Goal: Information Seeking & Learning: Learn about a topic

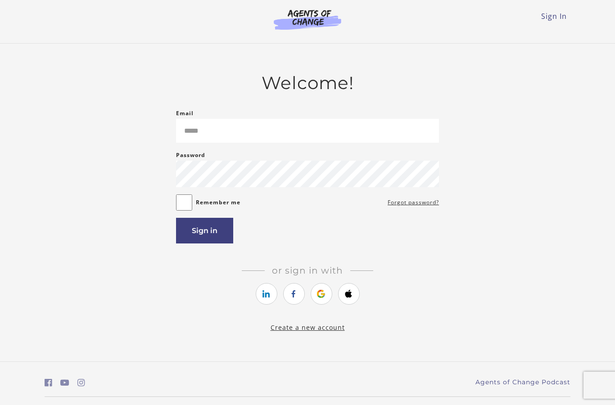
click at [254, 159] on div "Password Password must be at least 8 characters" at bounding box center [307, 168] width 263 height 37
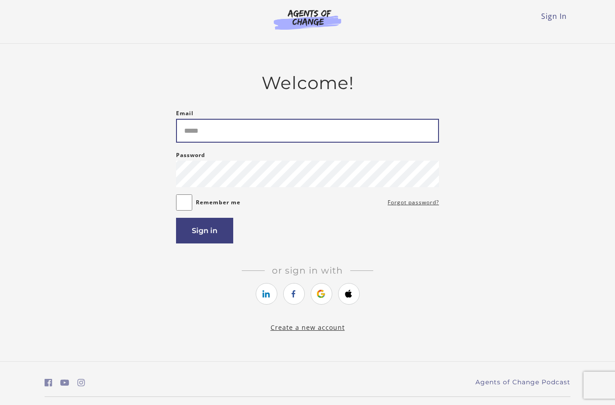
click at [242, 138] on input "Email" at bounding box center [307, 131] width 263 height 24
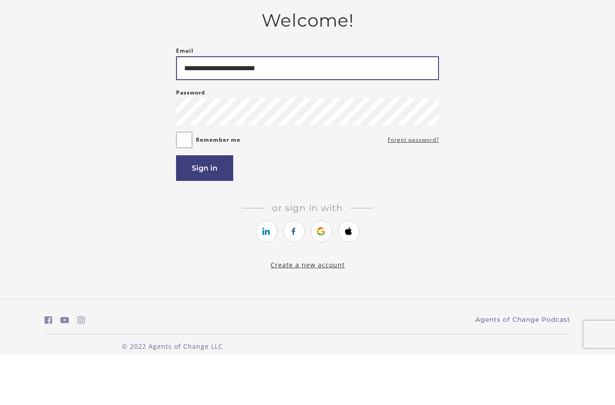
scroll to position [36, 0]
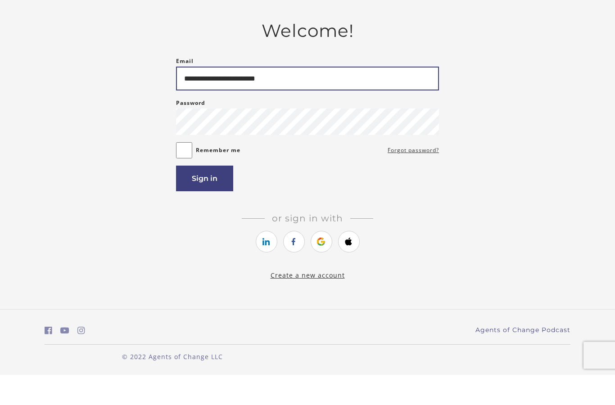
type input "**********"
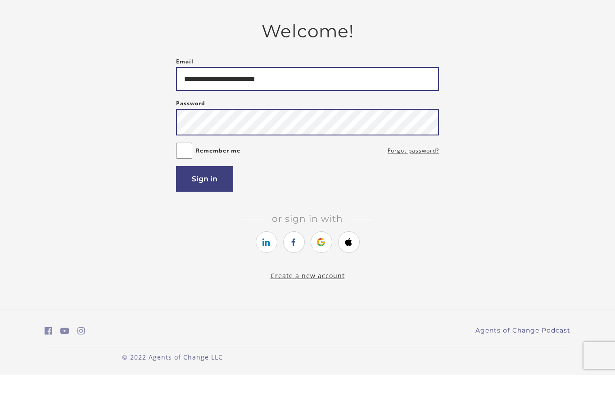
click at [205, 196] on button "Sign in" at bounding box center [204, 209] width 57 height 26
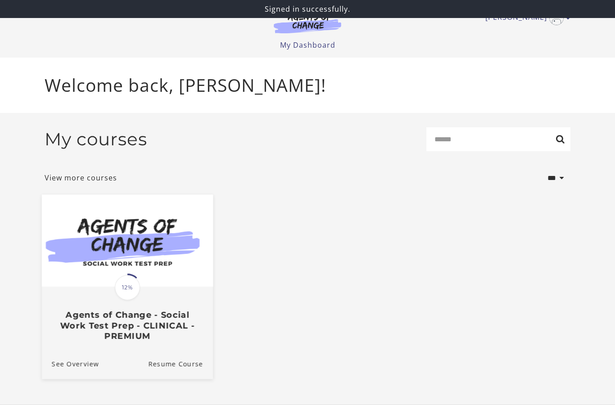
click at [152, 226] on img at bounding box center [127, 241] width 171 height 92
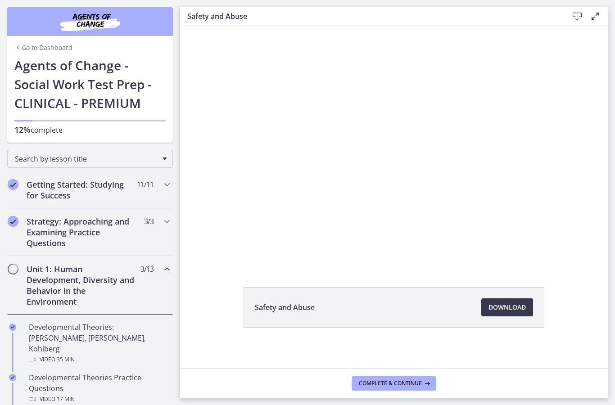
click at [153, 287] on div "Unit 1: Human Development, Diversity and Behavior in the Environment 3 / 13 Com…" at bounding box center [90, 285] width 166 height 59
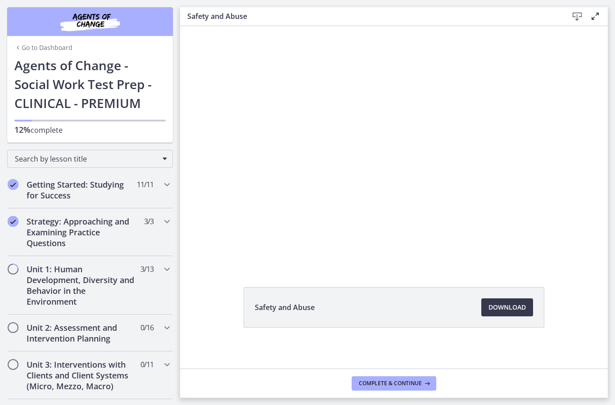
click at [364, 131] on div at bounding box center [394, 146] width 428 height 241
click at [552, 334] on div "Safety and Abuse Download Opens in a new window" at bounding box center [394, 329] width 428 height 84
click at [539, 247] on div "Volume" at bounding box center [545, 227] width 18 height 50
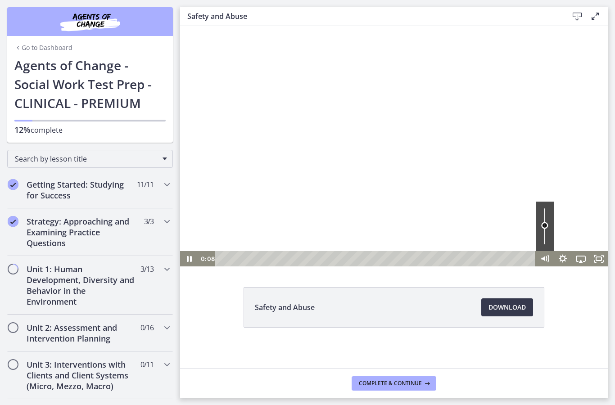
click at [547, 226] on div "Volume" at bounding box center [545, 227] width 18 height 50
click at [545, 227] on div "Volume" at bounding box center [545, 227] width 18 height 50
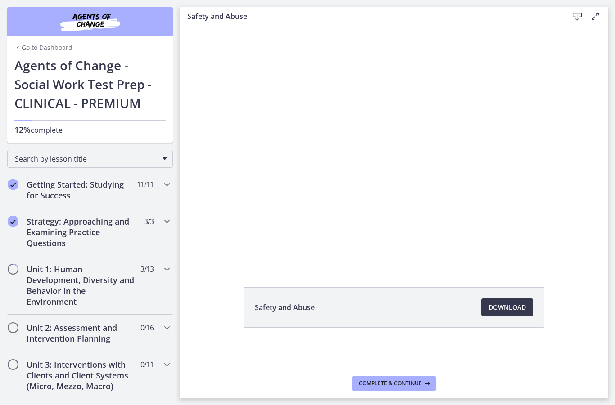
click at [555, 235] on div at bounding box center [394, 146] width 428 height 241
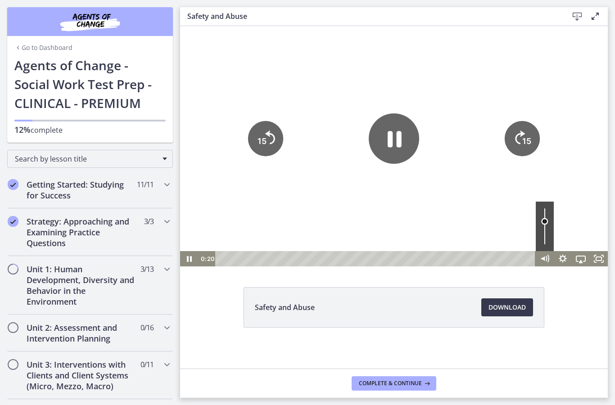
click at [545, 222] on div "Volume" at bounding box center [545, 227] width 18 height 50
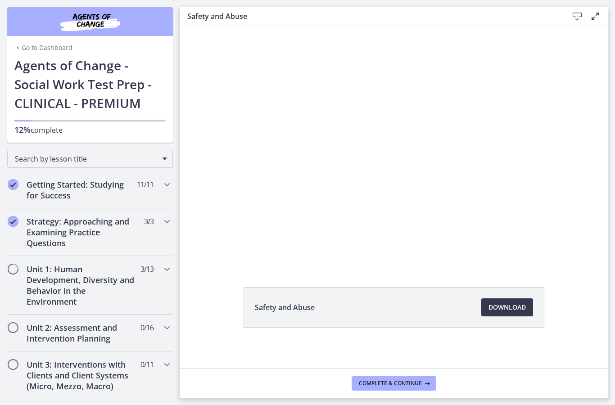
click at [231, 198] on div at bounding box center [394, 146] width 428 height 241
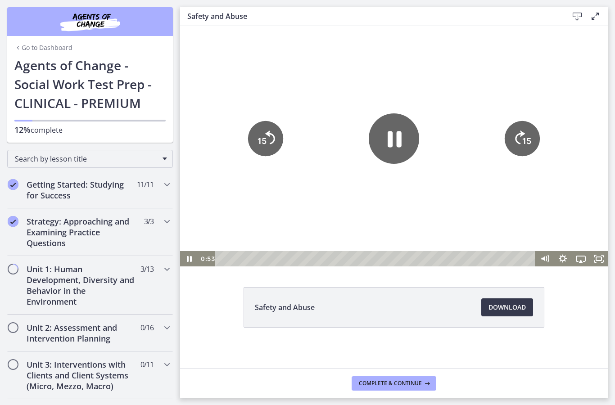
click at [393, 132] on icon "Pause" at bounding box center [394, 139] width 50 height 50
click at [391, 131] on icon "Play Video" at bounding box center [394, 139] width 13 height 18
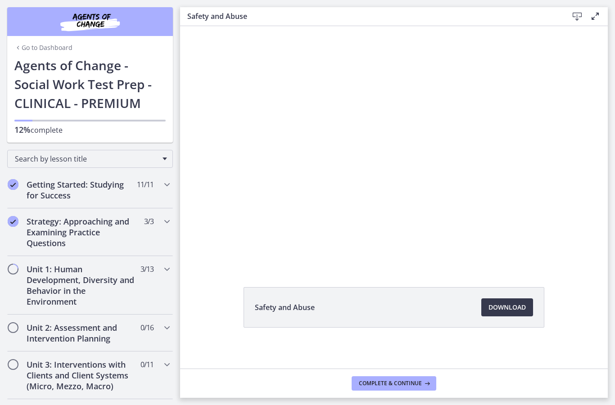
click at [222, 169] on div at bounding box center [394, 146] width 428 height 241
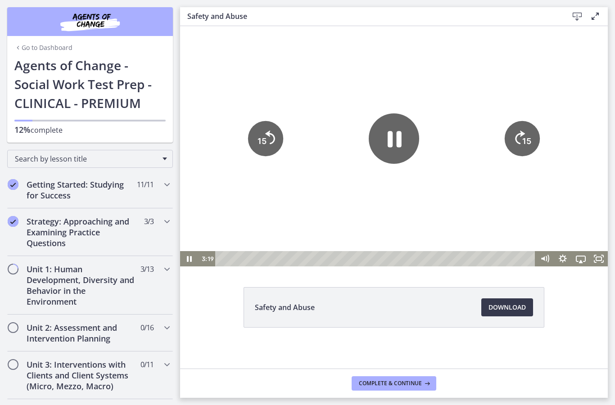
click at [259, 142] on tspan "15" at bounding box center [262, 141] width 9 height 9
click at [222, 100] on div at bounding box center [394, 146] width 428 height 241
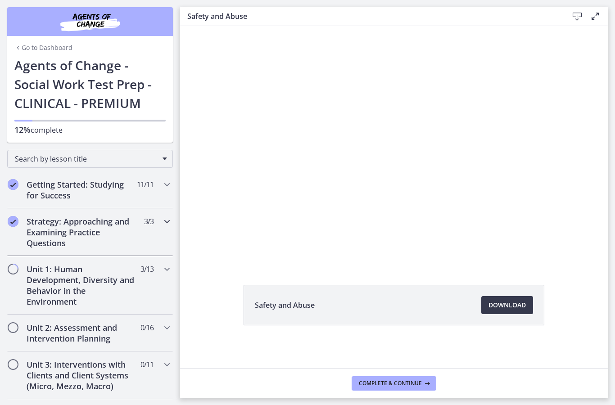
click at [157, 227] on div "Strategy: Approaching and Examining Practice Questions 3 / 3 Completed" at bounding box center [90, 233] width 166 height 48
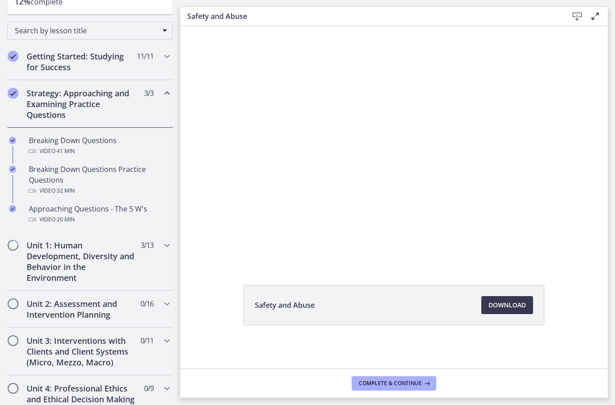
scroll to position [132, 0]
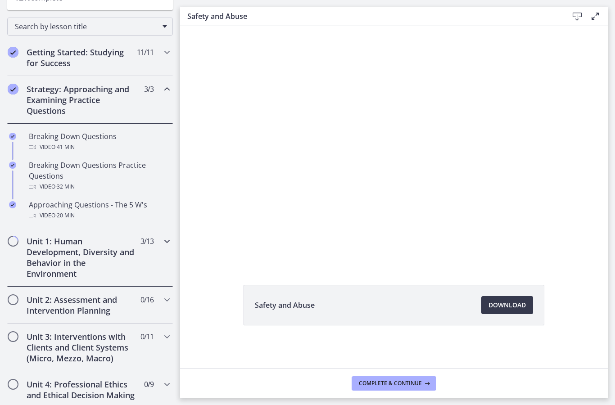
click at [148, 239] on span "3 / 13 Completed" at bounding box center [147, 241] width 13 height 11
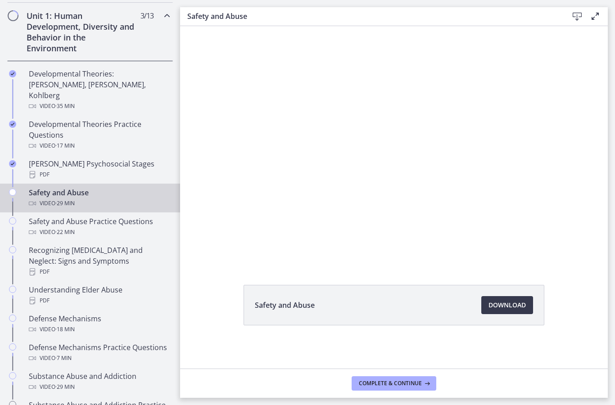
scroll to position [265, 0]
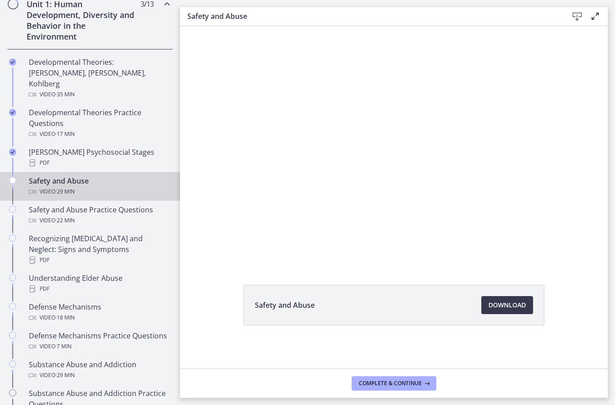
click at [232, 191] on div at bounding box center [394, 144] width 428 height 241
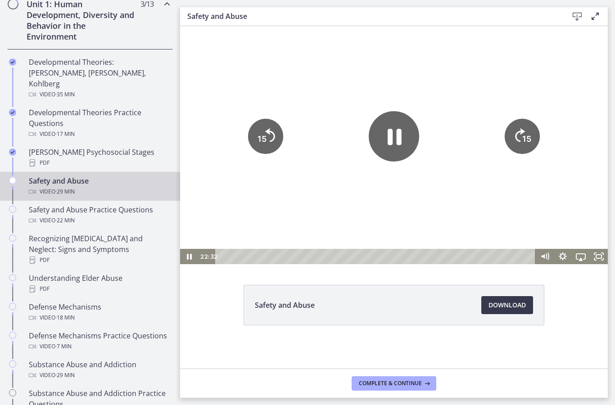
click at [241, 138] on div at bounding box center [394, 144] width 428 height 241
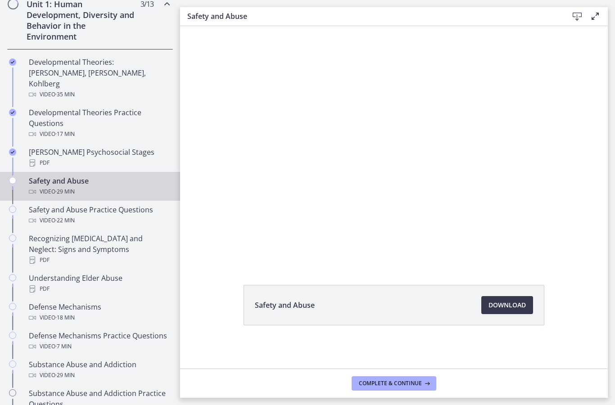
click at [250, 117] on div at bounding box center [394, 144] width 428 height 241
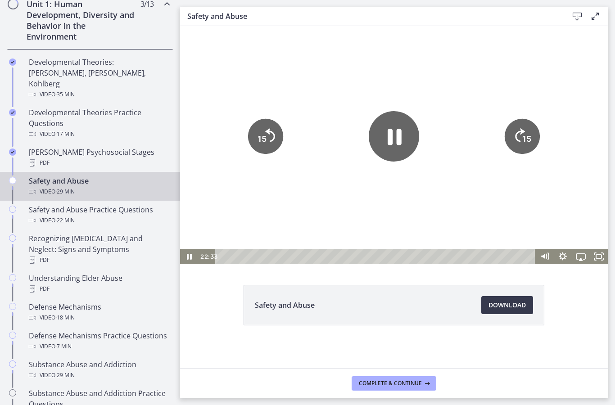
click at [248, 119] on icon "15" at bounding box center [265, 136] width 35 height 35
click at [248, 119] on icon "15" at bounding box center [266, 105] width 44 height 44
click at [250, 127] on icon "15" at bounding box center [266, 137] width 40 height 40
click at [250, 127] on icon "15" at bounding box center [266, 105] width 44 height 44
click at [244, 123] on icon "15" at bounding box center [266, 105] width 44 height 44
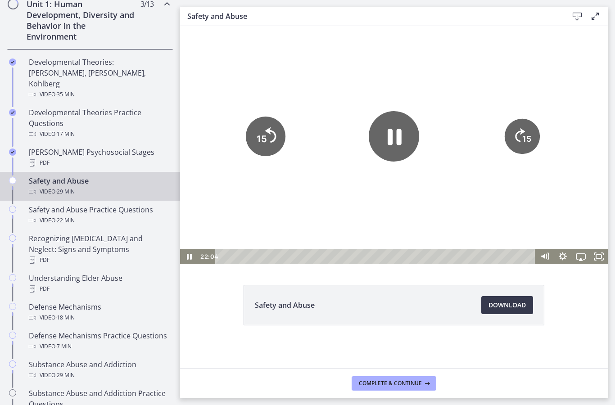
click at [243, 121] on div at bounding box center [394, 144] width 428 height 241
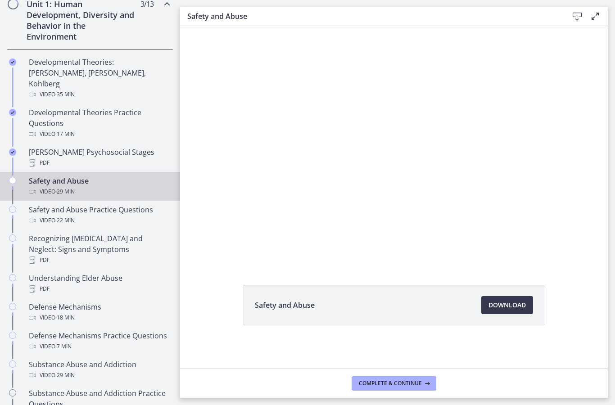
click at [255, 137] on div at bounding box center [394, 144] width 428 height 241
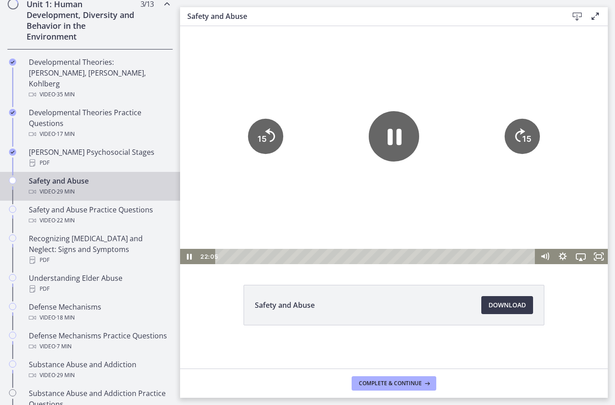
click at [250, 132] on icon "15" at bounding box center [265, 136] width 35 height 35
click at [249, 132] on icon "15" at bounding box center [265, 136] width 35 height 35
click at [257, 132] on icon "15" at bounding box center [266, 137] width 40 height 40
click at [232, 81] on div at bounding box center [394, 144] width 428 height 241
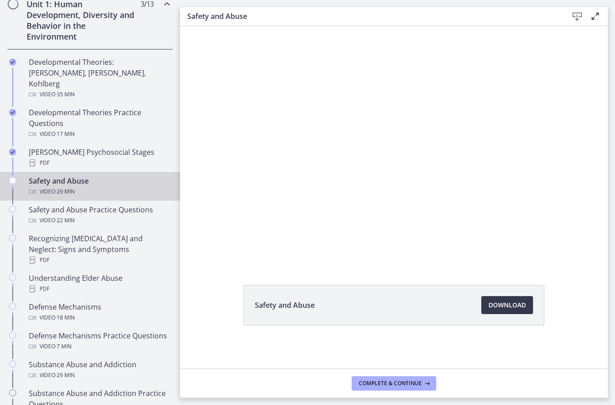
click at [237, 173] on div at bounding box center [394, 144] width 428 height 241
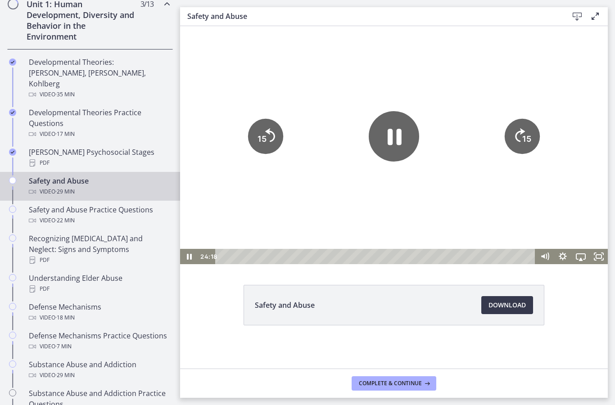
click at [255, 136] on icon "15" at bounding box center [265, 136] width 35 height 35
click at [244, 139] on div at bounding box center [394, 144] width 428 height 241
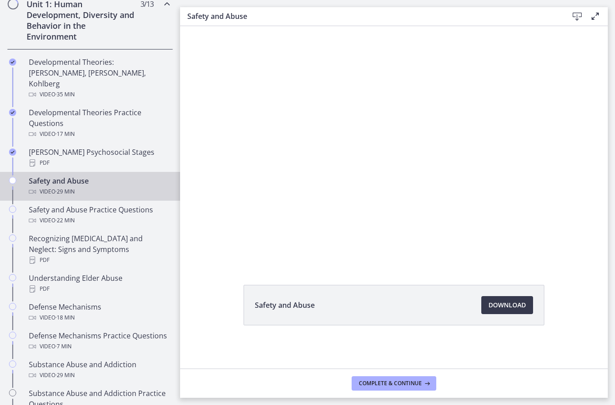
click at [249, 147] on div at bounding box center [394, 144] width 428 height 241
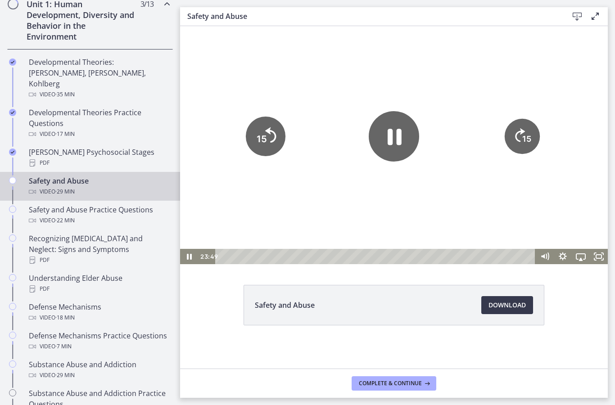
click at [256, 140] on icon "15" at bounding box center [266, 137] width 40 height 40
click at [217, 97] on div at bounding box center [394, 144] width 428 height 241
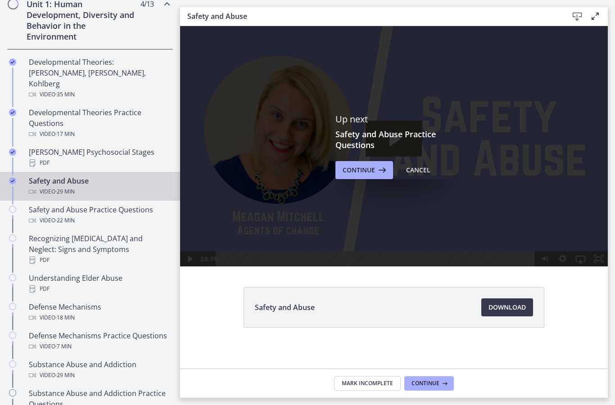
scroll to position [0, 0]
click at [343, 174] on span "Continue" at bounding box center [359, 170] width 32 height 11
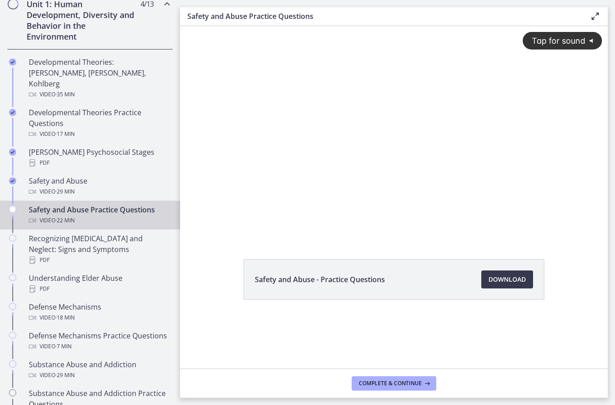
click at [336, 156] on div "Tap for sound @keyframes VOLUME_SMALL_WAVE_FLASH { 0% { opacity: 0; } 33% { opa…" at bounding box center [394, 124] width 428 height 197
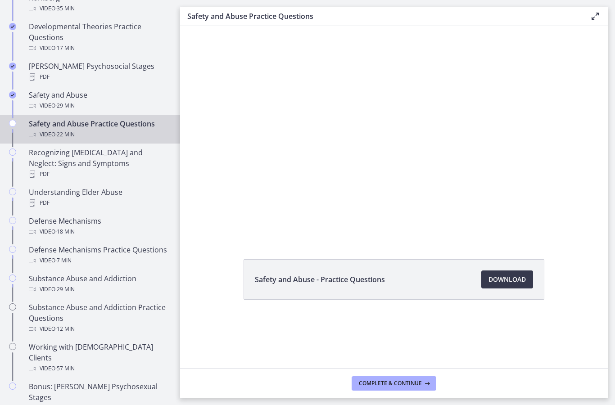
scroll to position [352, 0]
click at [252, 141] on div at bounding box center [394, 132] width 428 height 213
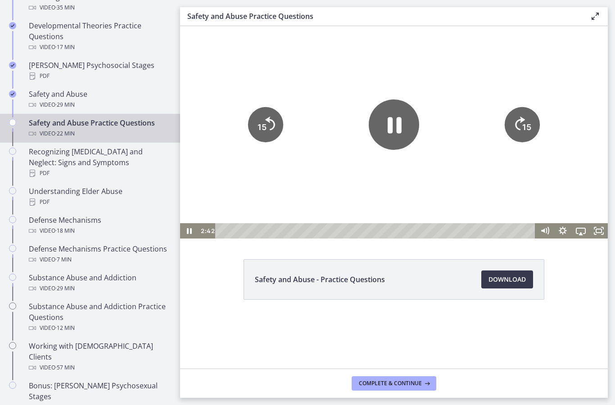
click at [380, 125] on icon "Pause" at bounding box center [394, 125] width 50 height 50
click at [273, 76] on div at bounding box center [394, 132] width 428 height 213
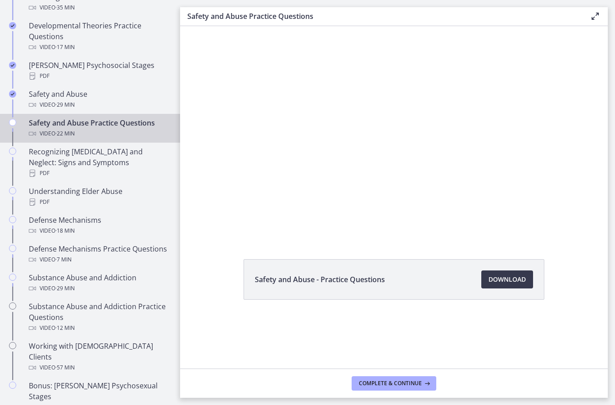
click at [269, 181] on div at bounding box center [394, 132] width 428 height 213
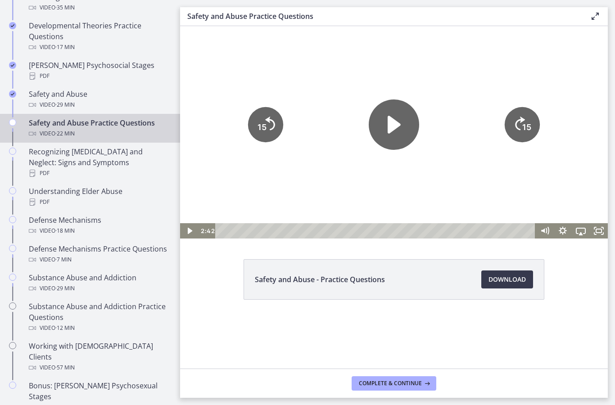
click at [253, 122] on icon "15" at bounding box center [265, 124] width 35 height 35
click at [260, 125] on icon "15" at bounding box center [265, 124] width 35 height 35
click at [391, 129] on icon "Play Video" at bounding box center [394, 125] width 13 height 18
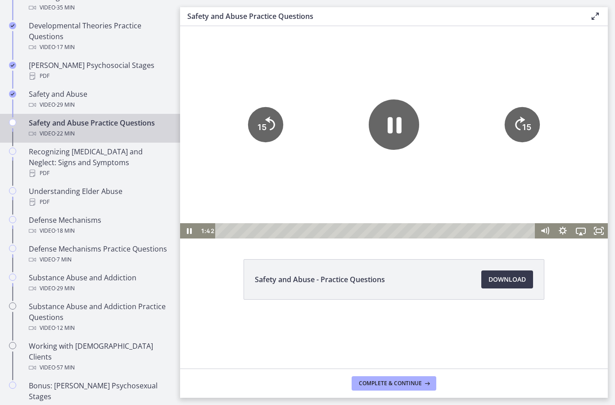
click at [297, 80] on div at bounding box center [394, 132] width 428 height 213
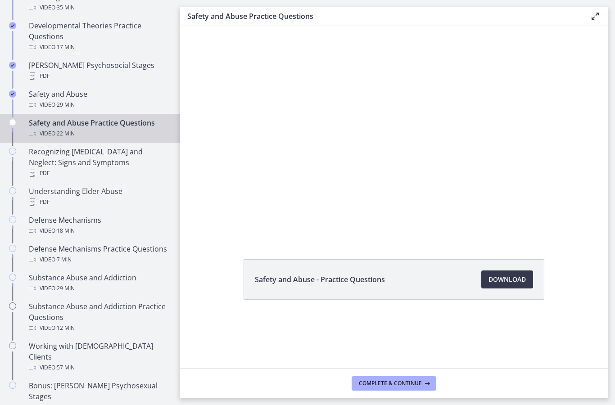
click at [559, 122] on div at bounding box center [394, 132] width 428 height 213
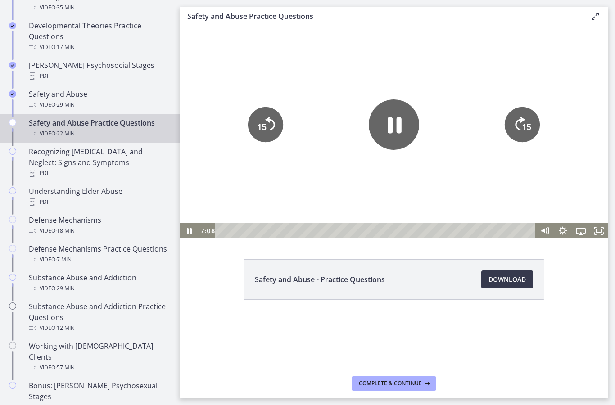
click at [540, 128] on icon "15" at bounding box center [522, 124] width 35 height 35
click at [540, 127] on icon "15" at bounding box center [522, 124] width 35 height 35
click at [527, 142] on icon "15" at bounding box center [522, 124] width 35 height 35
click at [535, 140] on icon "15" at bounding box center [523, 125] width 40 height 40
click at [272, 120] on icon "Skip back 15 seconds" at bounding box center [270, 124] width 10 height 14
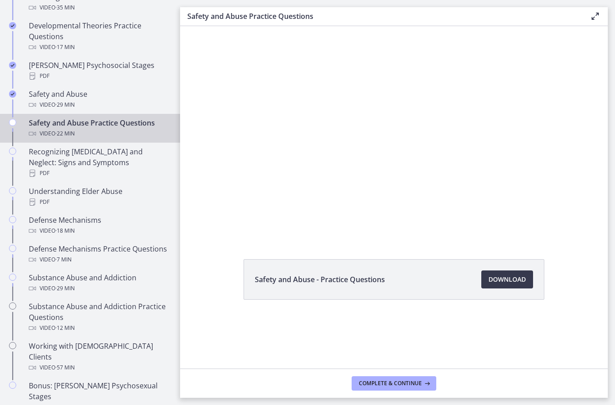
click at [248, 129] on div at bounding box center [394, 132] width 428 height 213
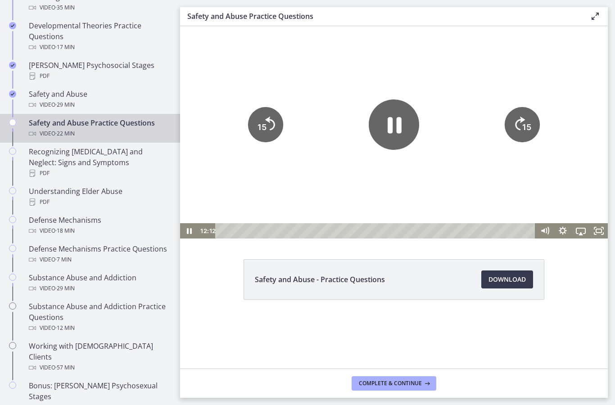
click at [398, 117] on icon "Pause" at bounding box center [394, 125] width 50 height 50
